Goal: Register for event/course

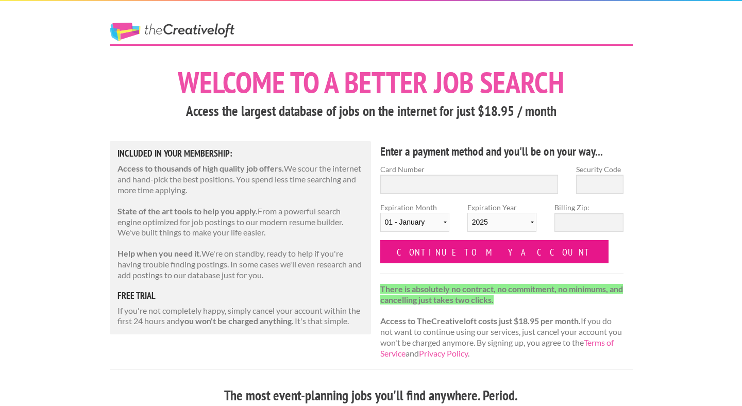
click at [469, 247] on input "Continue to my account" at bounding box center [494, 251] width 229 height 23
